Goal: Subscribe to service/newsletter

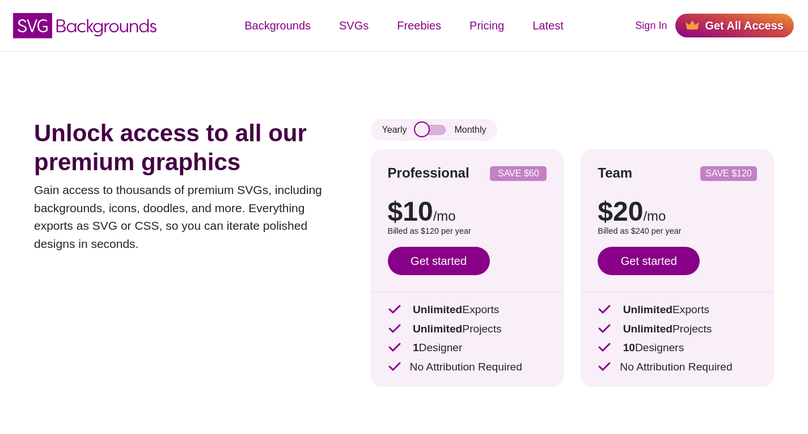
click at [437, 130] on input "checkbox" at bounding box center [430, 130] width 31 height 10
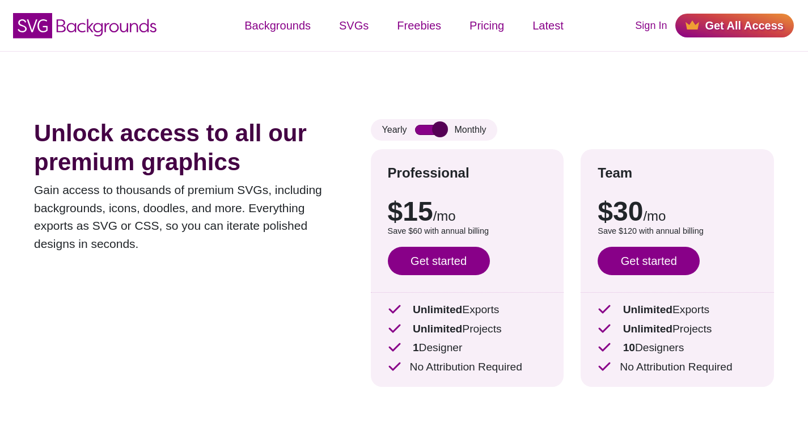
click at [434, 128] on input "checkbox" at bounding box center [430, 130] width 31 height 10
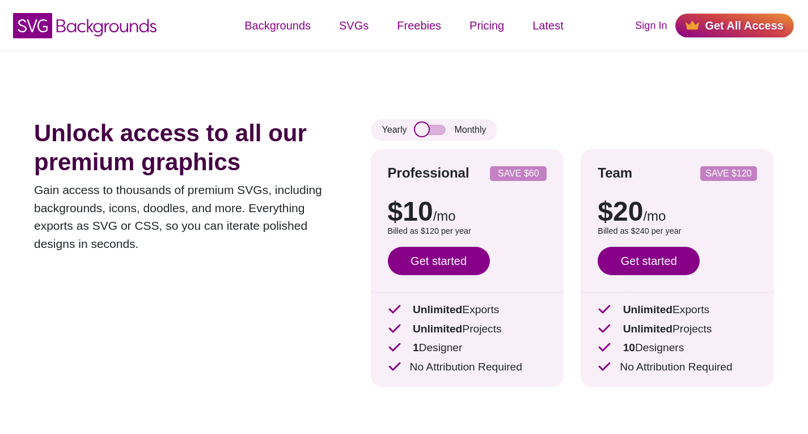
click at [433, 126] on input "checkbox" at bounding box center [430, 130] width 31 height 10
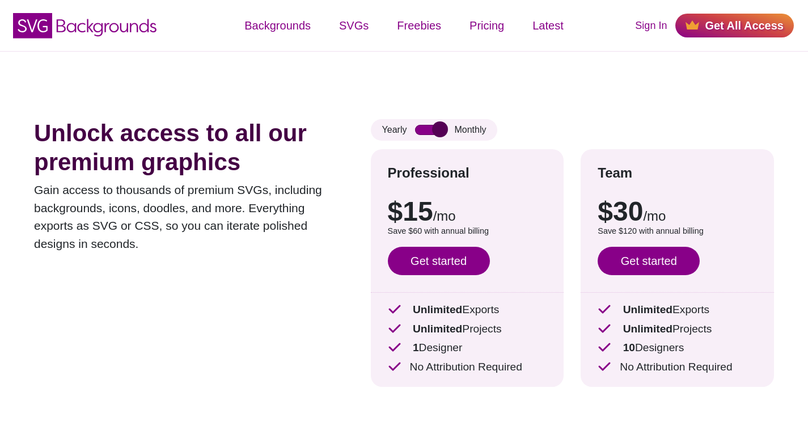
click at [433, 125] on input "checkbox" at bounding box center [430, 130] width 31 height 10
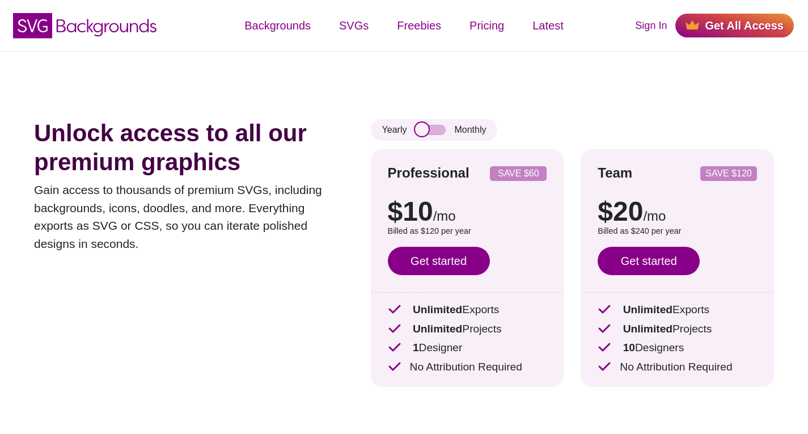
click at [433, 125] on input "checkbox" at bounding box center [430, 130] width 31 height 10
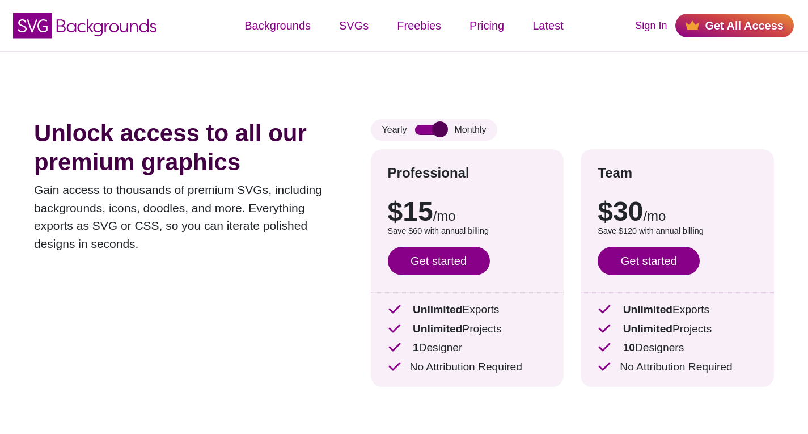
click at [433, 125] on input "checkbox" at bounding box center [430, 130] width 31 height 10
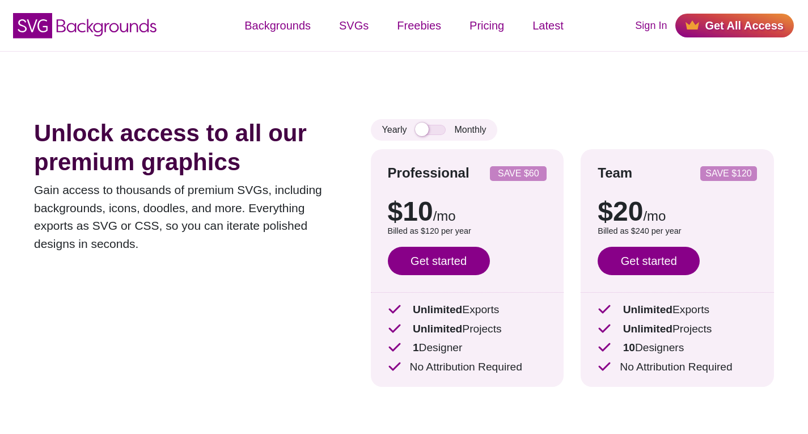
click at [433, 123] on div "Yearly Monthly" at bounding box center [434, 130] width 127 height 22
click at [438, 125] on input "checkbox" at bounding box center [430, 130] width 31 height 10
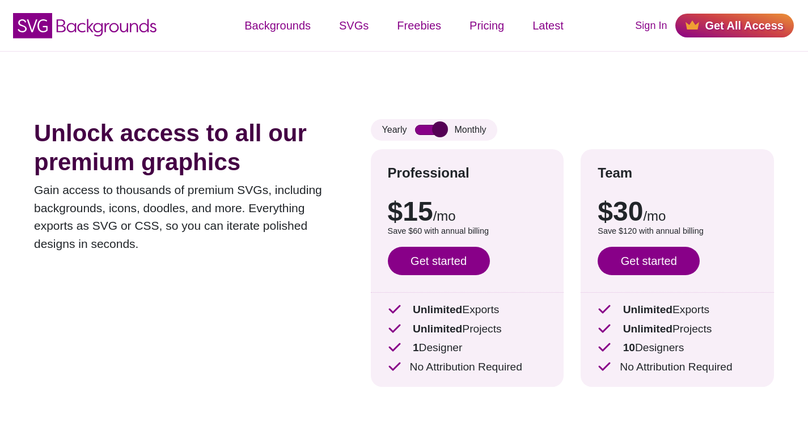
click at [427, 125] on input "checkbox" at bounding box center [430, 130] width 31 height 10
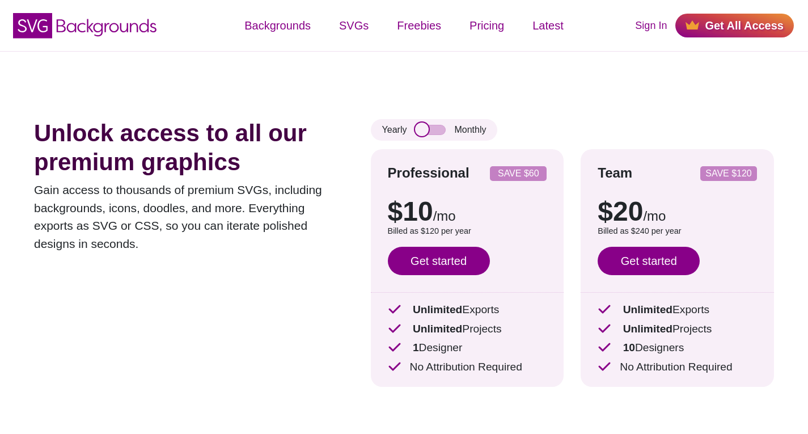
click at [442, 132] on input "checkbox" at bounding box center [430, 130] width 31 height 10
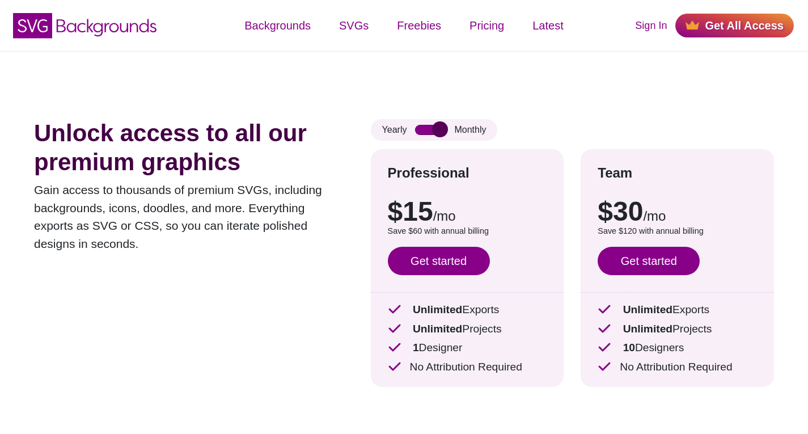
click at [421, 128] on input "checkbox" at bounding box center [430, 130] width 31 height 10
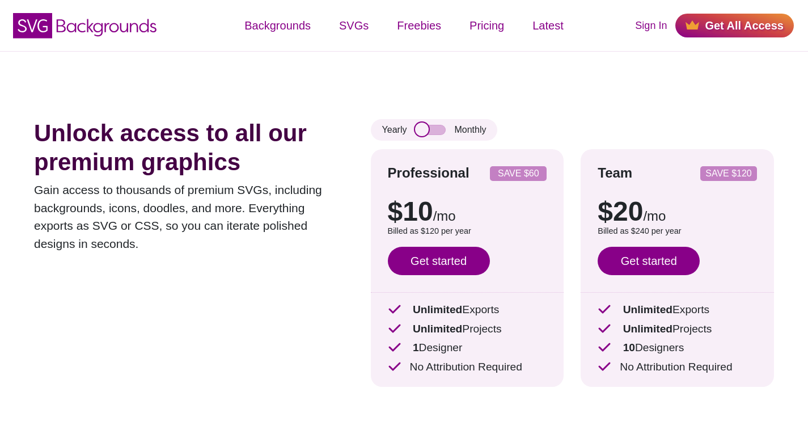
click at [441, 132] on input "checkbox" at bounding box center [430, 130] width 31 height 10
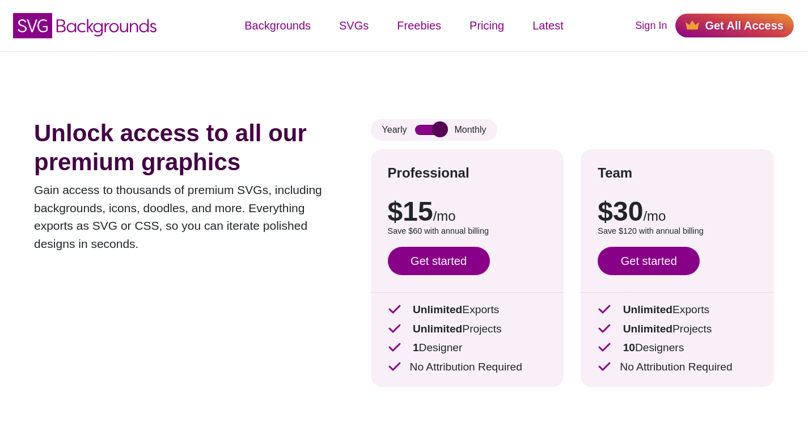
click at [424, 129] on input "checkbox" at bounding box center [430, 130] width 31 height 10
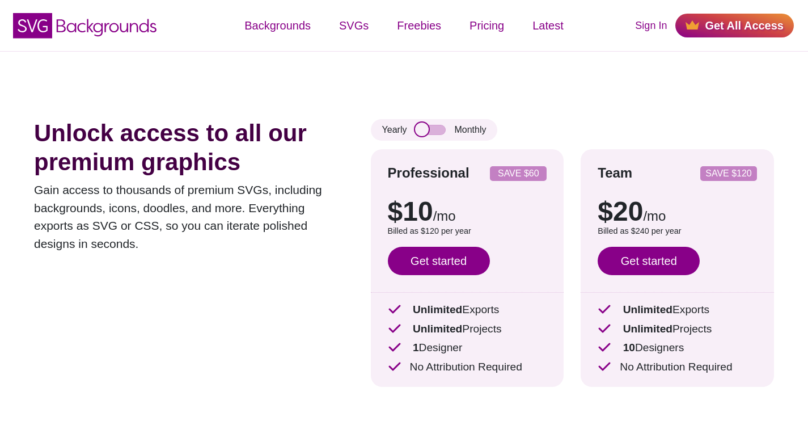
click at [442, 133] on input "checkbox" at bounding box center [430, 130] width 31 height 10
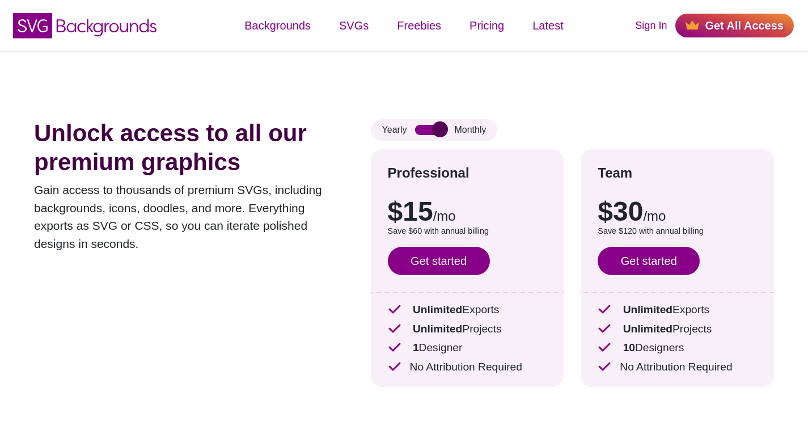
click at [423, 127] on input "checkbox" at bounding box center [430, 130] width 31 height 10
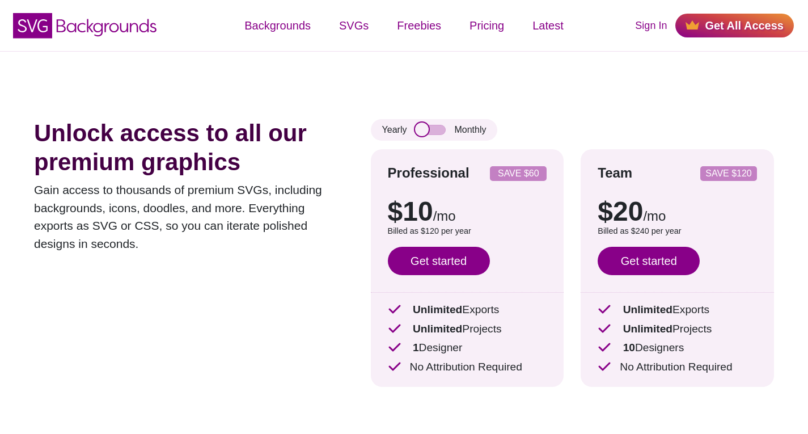
click at [435, 130] on input "checkbox" at bounding box center [430, 130] width 31 height 10
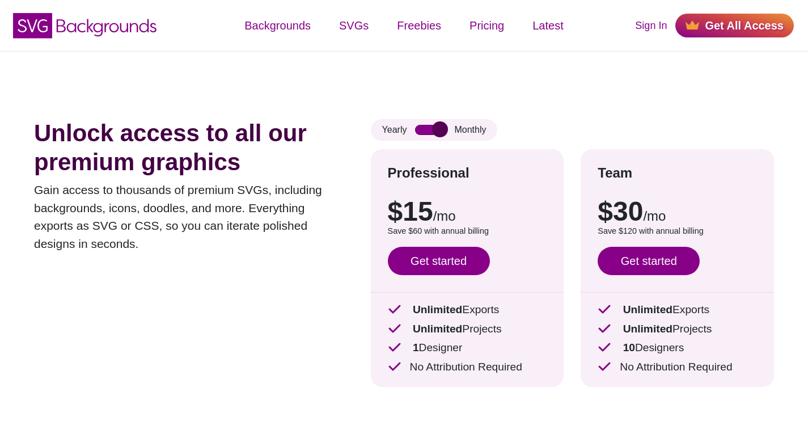
click at [424, 131] on input "checkbox" at bounding box center [430, 130] width 31 height 10
checkbox input "false"
